Goal: Find specific page/section: Find specific page/section

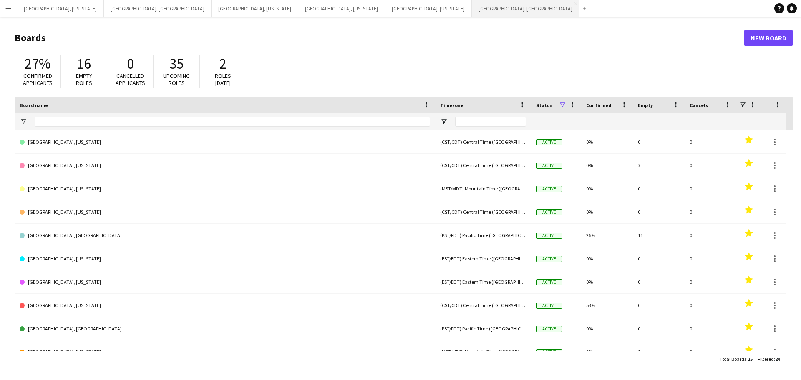
click at [472, 9] on button "[GEOGRAPHIC_DATA], [GEOGRAPHIC_DATA] Close" at bounding box center [526, 8] width 108 height 16
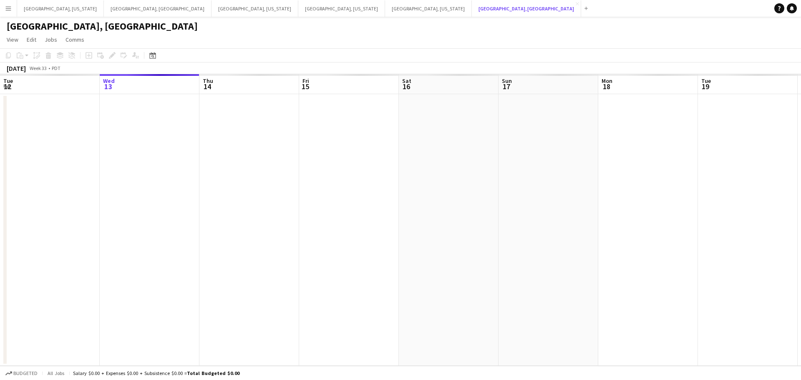
scroll to position [0, 199]
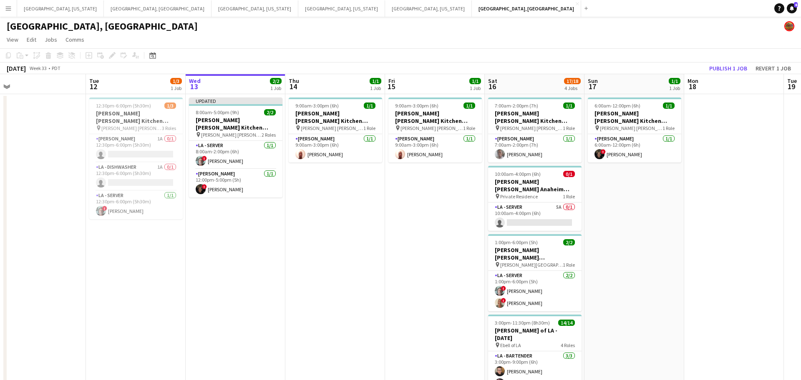
drag, startPoint x: 235, startPoint y: 216, endPoint x: 335, endPoint y: 207, distance: 100.5
click at [335, 207] on app-calendar-viewport "Sat 9 Sun 10 Mon 11 Tue 12 1/3 1 Job Wed 13 2/2 1 Job Thu 14 1/1 1 Job Fri 15 1…" at bounding box center [400, 265] width 801 height 383
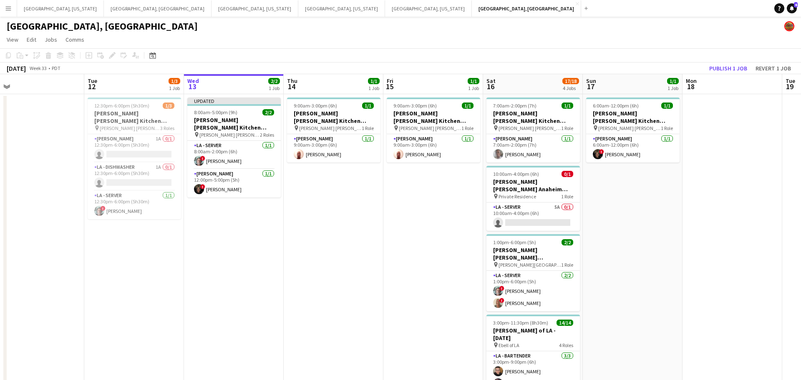
scroll to position [0, 217]
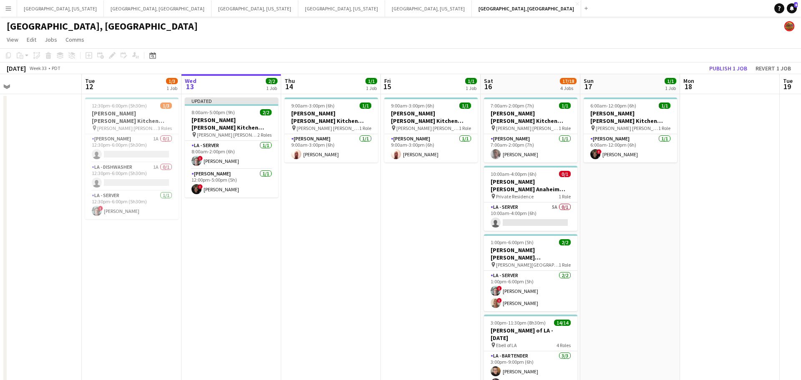
drag, startPoint x: 292, startPoint y: 216, endPoint x: 273, endPoint y: 215, distance: 18.4
click at [273, 215] on app-calendar-viewport "Sat 9 15/15 4 Jobs Sun 10 Mon 11 Tue 12 1/3 1 Job Wed 13 2/2 1 Job Thu 14 1/1 1…" at bounding box center [400, 276] width 801 height 404
click at [7, 10] on app-icon "Menu" at bounding box center [8, 8] width 7 height 7
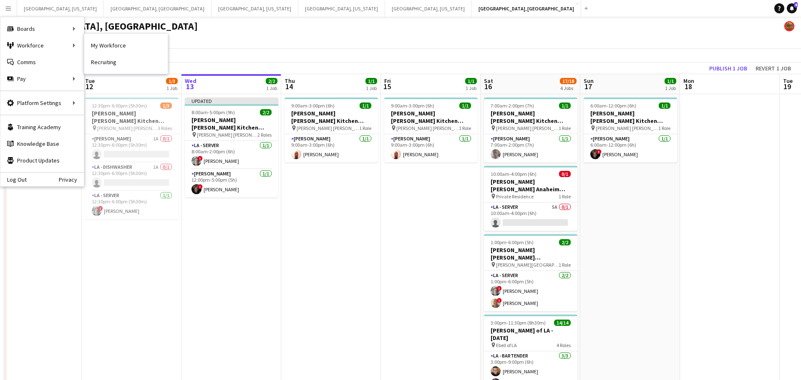
drag, startPoint x: 130, startPoint y: 44, endPoint x: 330, endPoint y: 133, distance: 219.5
click at [130, 43] on link "My Workforce" at bounding box center [125, 45] width 83 height 17
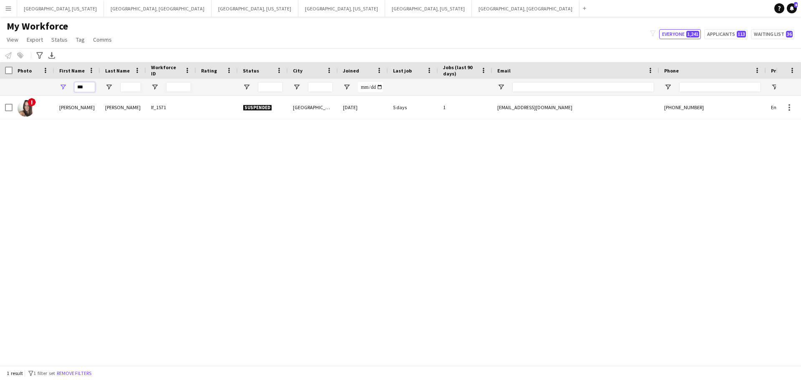
click at [83, 88] on input "***" at bounding box center [84, 87] width 21 height 10
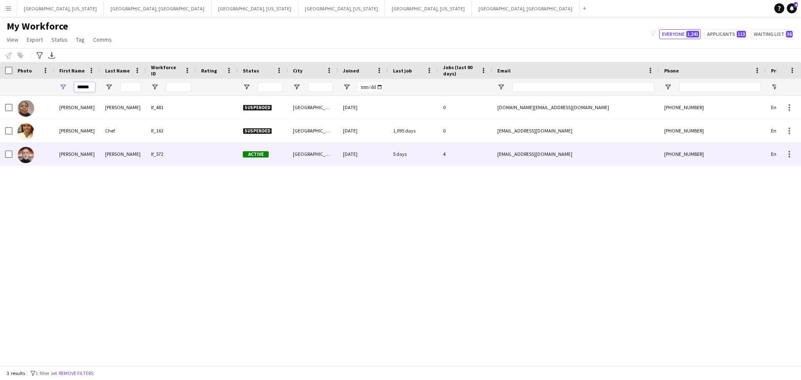
type input "******"
click at [109, 159] on div "[PERSON_NAME]" at bounding box center [123, 154] width 46 height 23
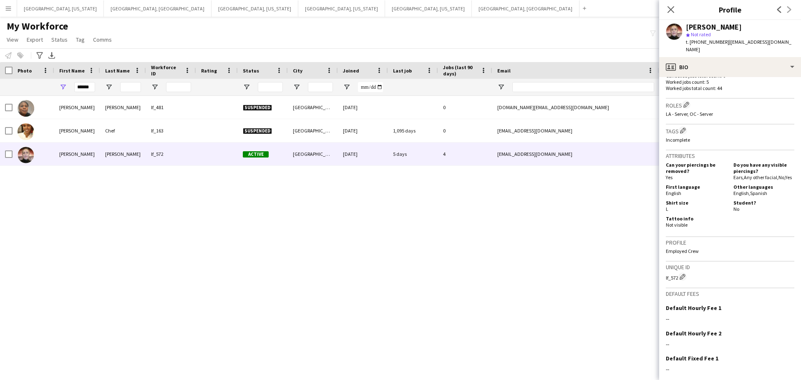
scroll to position [259, 0]
